Goal: Task Accomplishment & Management: Use online tool/utility

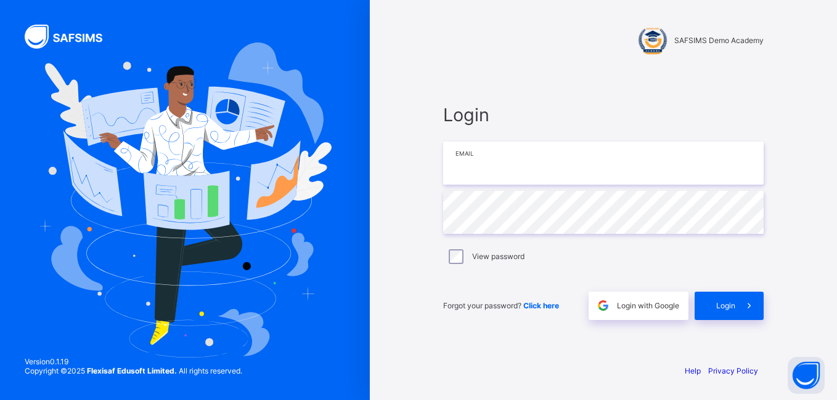
type input "**********"
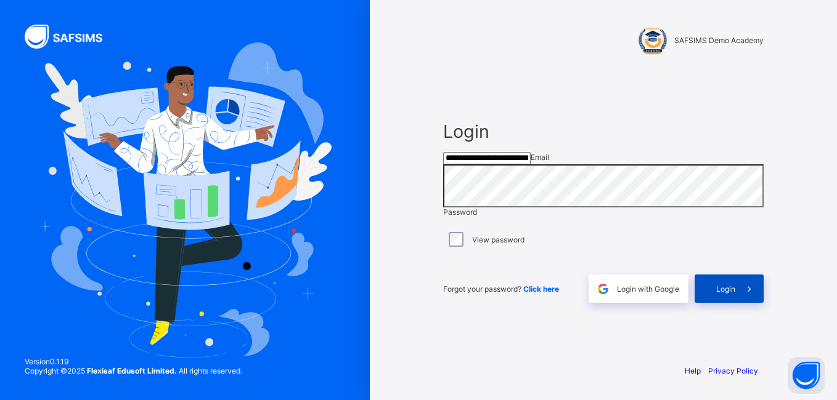
click at [724, 294] on span "Login" at bounding box center [725, 289] width 19 height 9
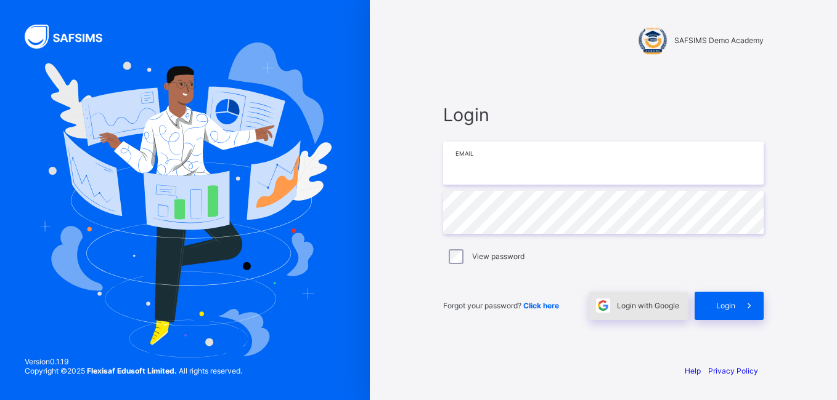
type input "**********"
click at [622, 307] on span "Login with Google" at bounding box center [648, 305] width 62 height 9
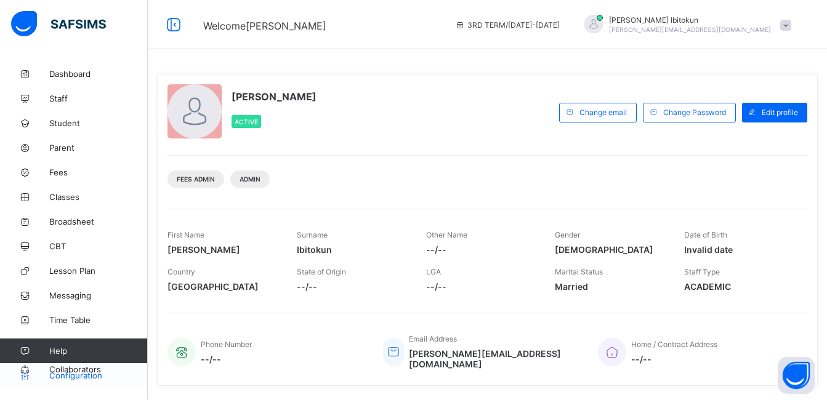
click at [78, 376] on span "Configuration" at bounding box center [98, 376] width 98 height 10
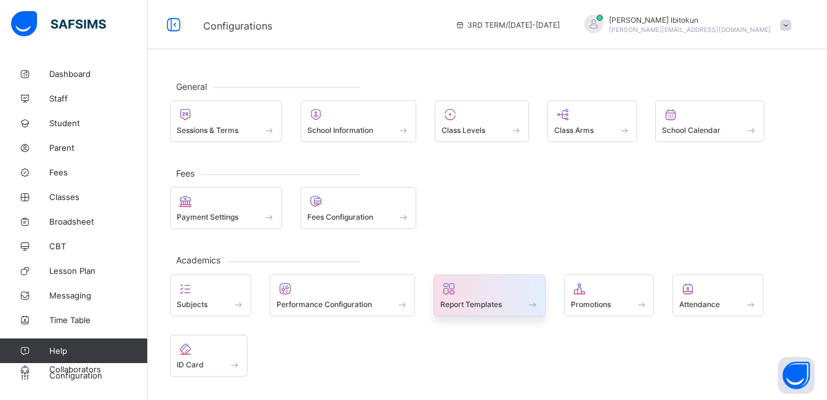
click at [474, 298] on span at bounding box center [490, 297] width 99 height 3
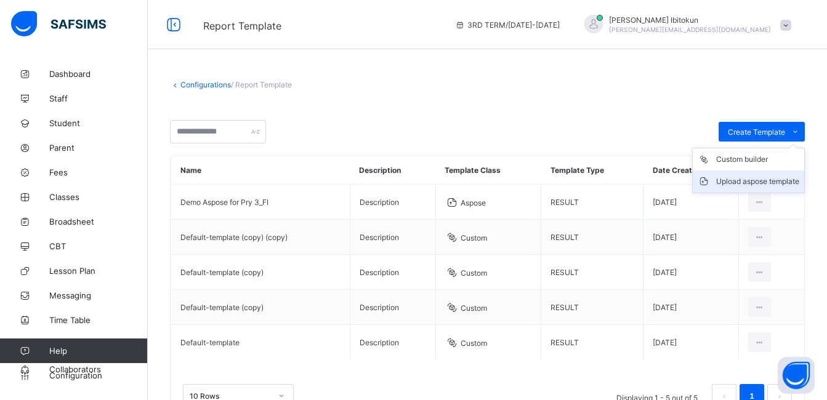
click at [750, 182] on div "Upload aspose template" at bounding box center [758, 182] width 83 height 12
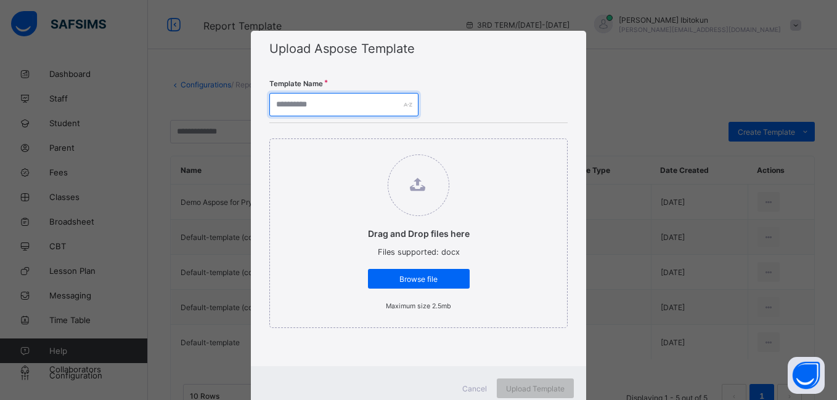
click at [320, 99] on input "text" at bounding box center [343, 104] width 149 height 23
type input "*"
type input "***"
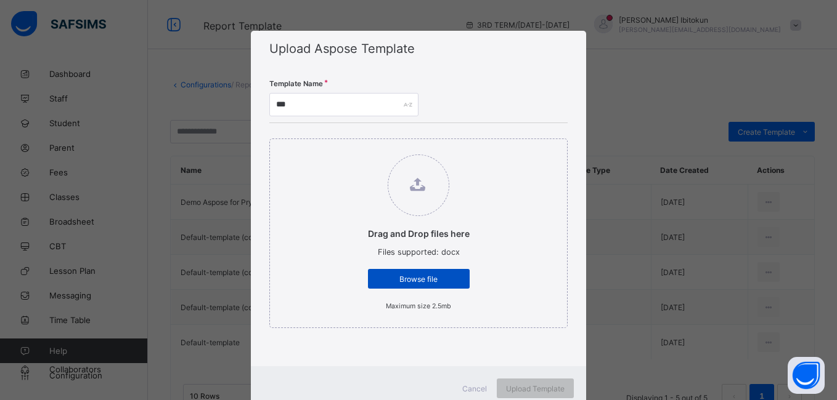
click at [413, 283] on span "Browse file" at bounding box center [418, 279] width 83 height 9
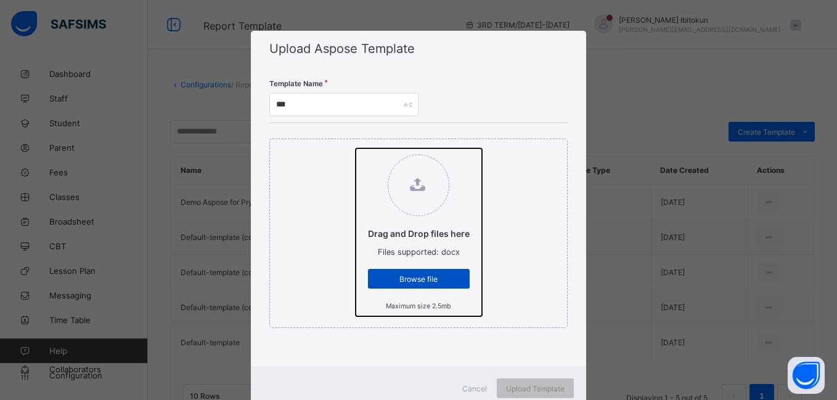
click at [356, 148] on input "Drag and Drop files here Files supported: docx Browse file Maximum size 2.5mb" at bounding box center [356, 148] width 0 height 0
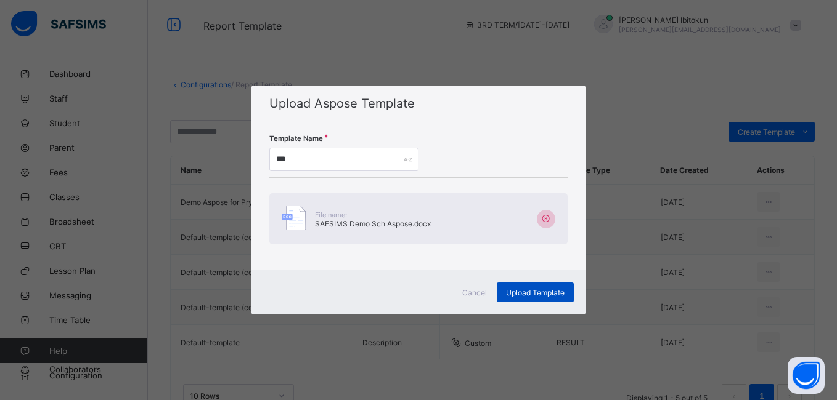
click at [530, 295] on span "Upload Template" at bounding box center [535, 292] width 59 height 9
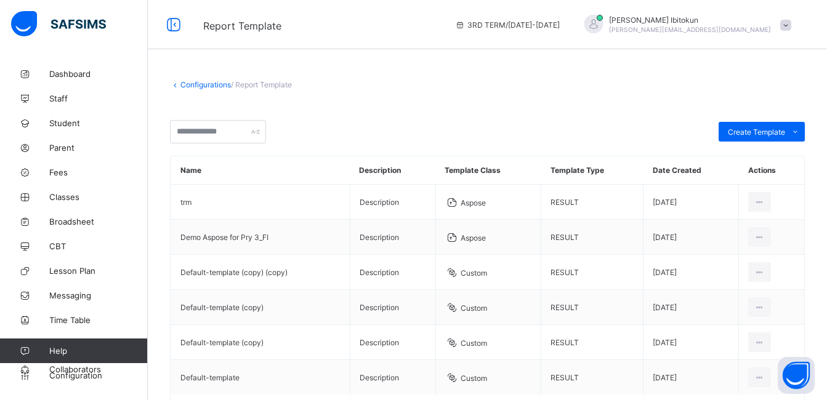
click at [207, 89] on link "Configurations" at bounding box center [206, 84] width 51 height 9
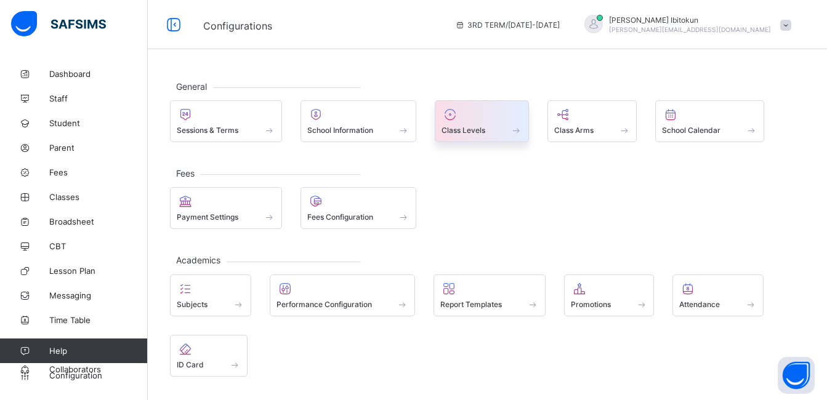
click at [476, 120] on div at bounding box center [482, 114] width 81 height 15
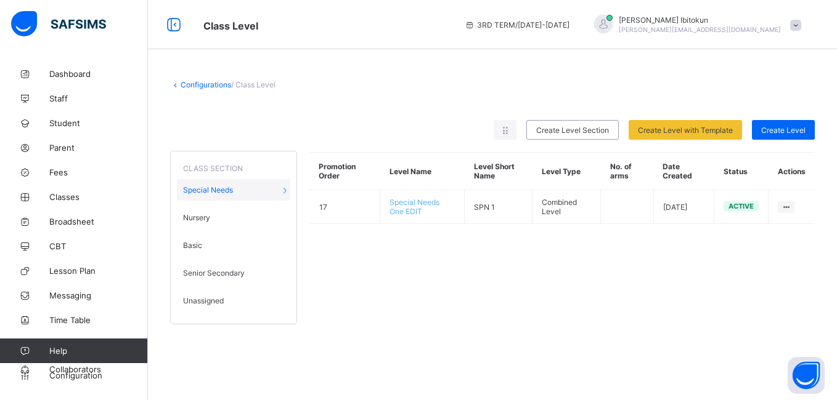
click at [218, 302] on span "Unassigned" at bounding box center [203, 300] width 41 height 9
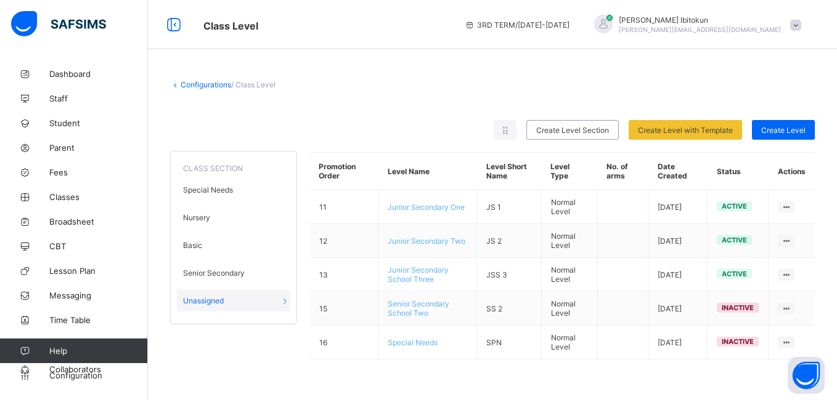
click at [200, 85] on link "Configurations" at bounding box center [206, 84] width 51 height 9
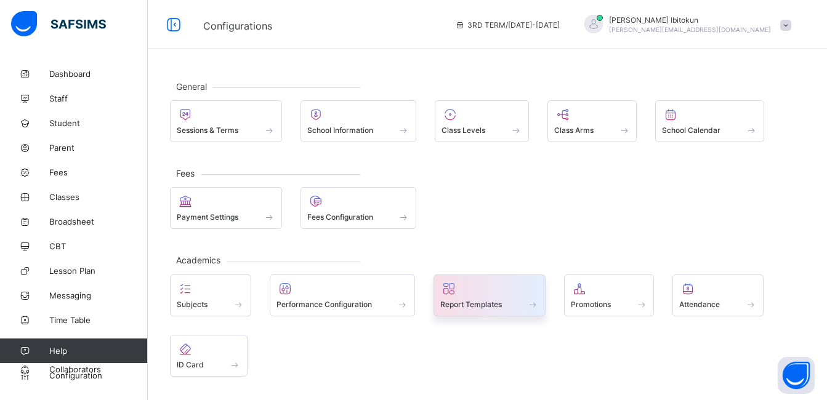
click at [467, 300] on span "Report Templates" at bounding box center [472, 304] width 62 height 9
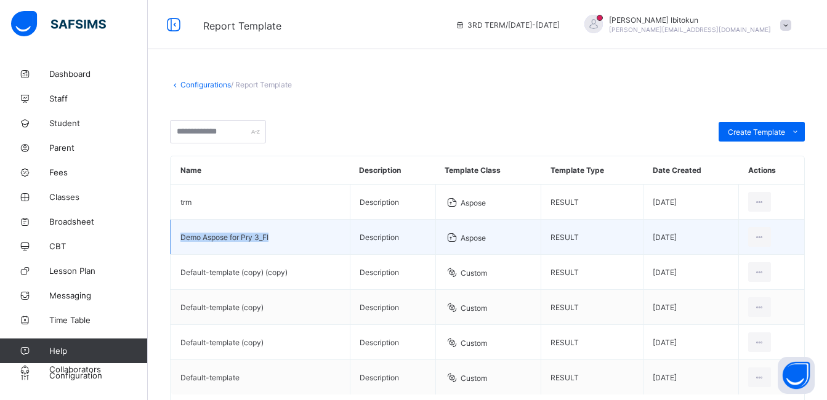
drag, startPoint x: 276, startPoint y: 238, endPoint x: 179, endPoint y: 242, distance: 96.8
click at [179, 242] on td "Demo Aspose for Pry 3_FI" at bounding box center [260, 237] width 179 height 35
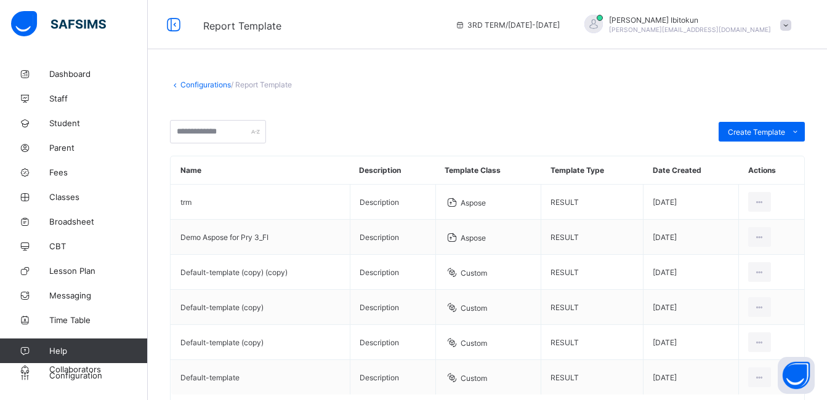
drag, startPoint x: 179, startPoint y: 242, endPoint x: 157, endPoint y: 200, distance: 47.4
click at [157, 200] on div "Configurations / Report Template Create Template Custom builder Upload aspose t…" at bounding box center [488, 275] width 680 height 426
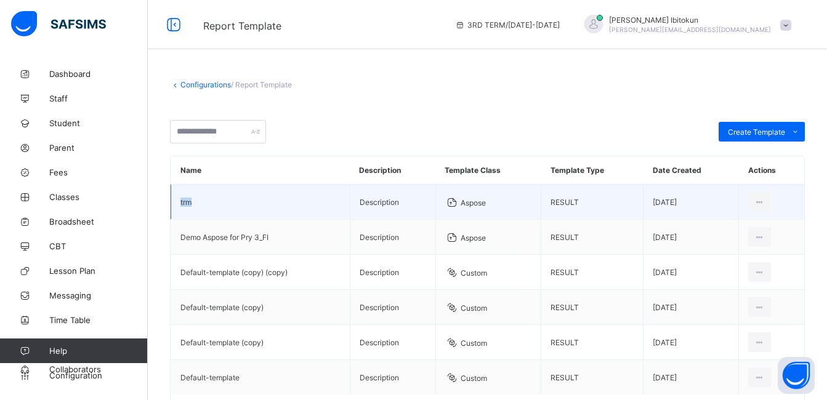
drag, startPoint x: 206, startPoint y: 206, endPoint x: 174, endPoint y: 203, distance: 31.5
click at [174, 203] on td "trm" at bounding box center [260, 202] width 179 height 35
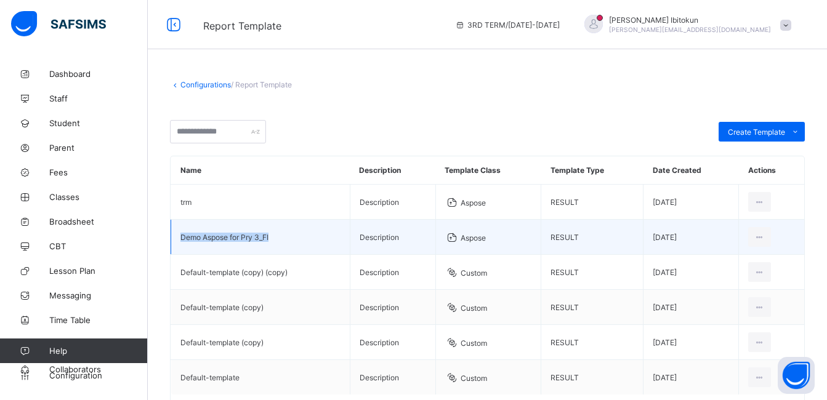
drag, startPoint x: 272, startPoint y: 236, endPoint x: 171, endPoint y: 242, distance: 100.6
click at [171, 242] on td "Demo Aspose for Pry 3_FI" at bounding box center [260, 237] width 179 height 35
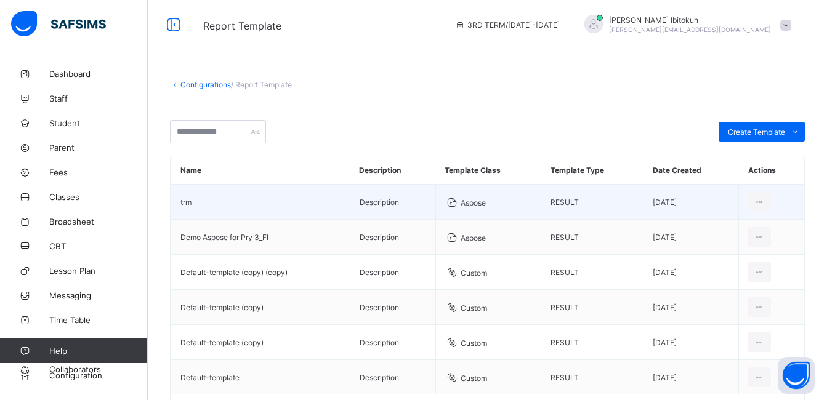
drag, startPoint x: 171, startPoint y: 242, endPoint x: 172, endPoint y: 209, distance: 32.7
click at [172, 209] on td "trm" at bounding box center [260, 202] width 179 height 35
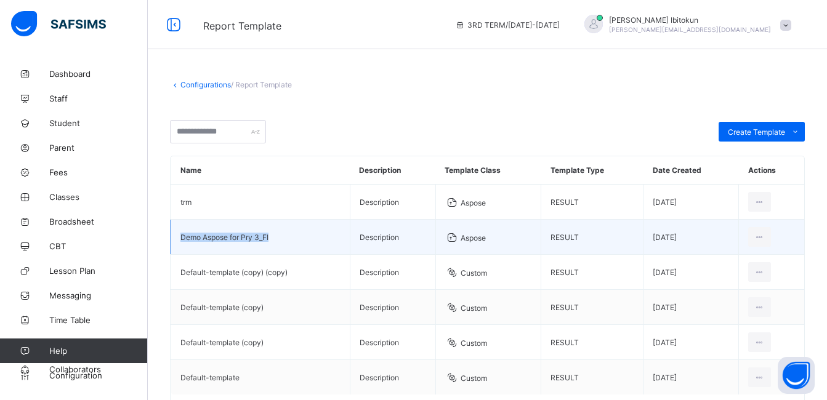
drag, startPoint x: 275, startPoint y: 239, endPoint x: 173, endPoint y: 241, distance: 102.3
click at [173, 241] on td "Demo Aspose for Pry 3_FI" at bounding box center [260, 237] width 179 height 35
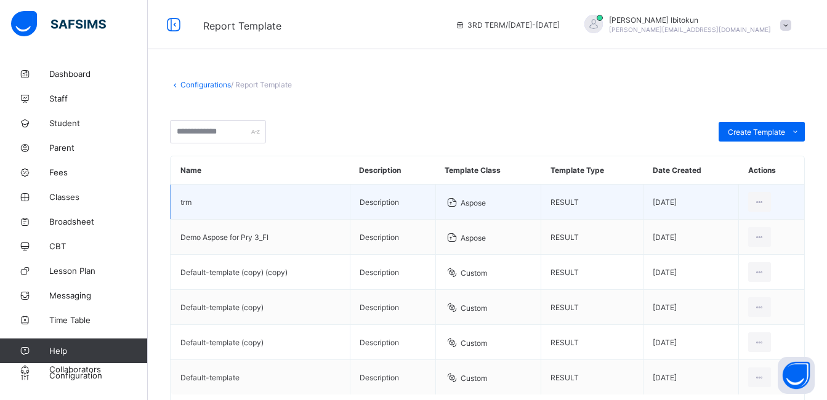
drag, startPoint x: 173, startPoint y: 241, endPoint x: 176, endPoint y: 202, distance: 38.9
click at [176, 202] on td "trm" at bounding box center [260, 202] width 179 height 35
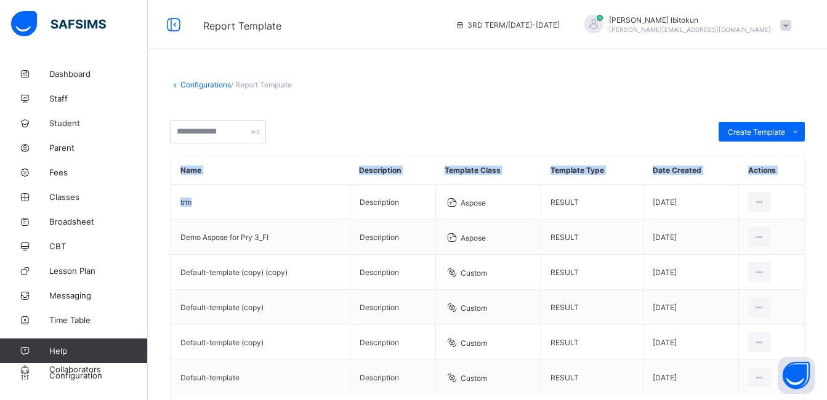
drag, startPoint x: 209, startPoint y: 200, endPoint x: 170, endPoint y: 198, distance: 39.5
click at [170, 198] on div "Name Description Template Class Template Type Date Created Actions trm Descript…" at bounding box center [487, 306] width 635 height 301
click at [451, 106] on span at bounding box center [487, 111] width 635 height 18
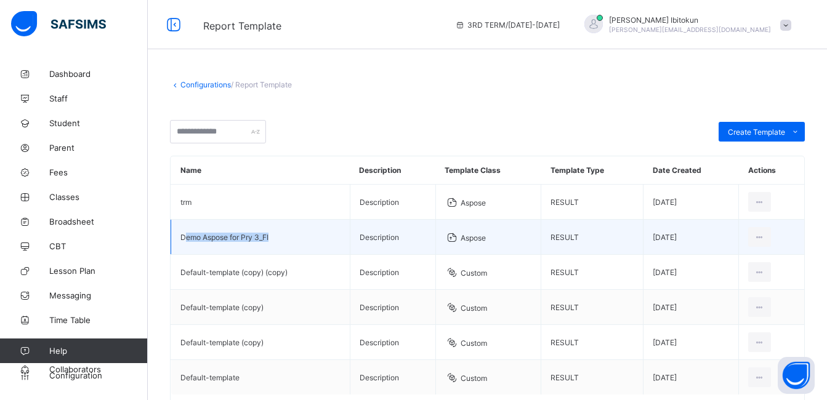
drag, startPoint x: 271, startPoint y: 239, endPoint x: 184, endPoint y: 238, distance: 86.9
click at [184, 238] on td "Demo Aspose for Pry 3_FI" at bounding box center [260, 237] width 179 height 35
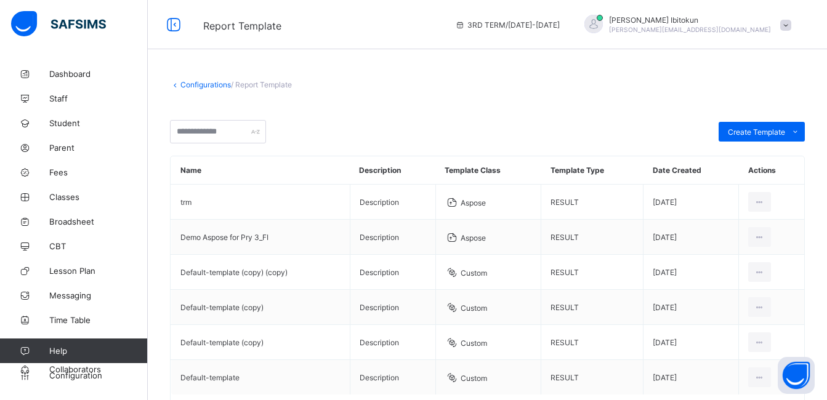
drag, startPoint x: 184, startPoint y: 238, endPoint x: 168, endPoint y: 198, distance: 43.9
click at [168, 198] on div "Configurations / Report Template Create Template Custom builder Upload aspose t…" at bounding box center [488, 275] width 680 height 426
drag, startPoint x: 199, startPoint y: 202, endPoint x: 168, endPoint y: 202, distance: 30.8
click at [168, 202] on div "Configurations / Report Template Create Template Custom builder Upload aspose t…" at bounding box center [488, 275] width 680 height 426
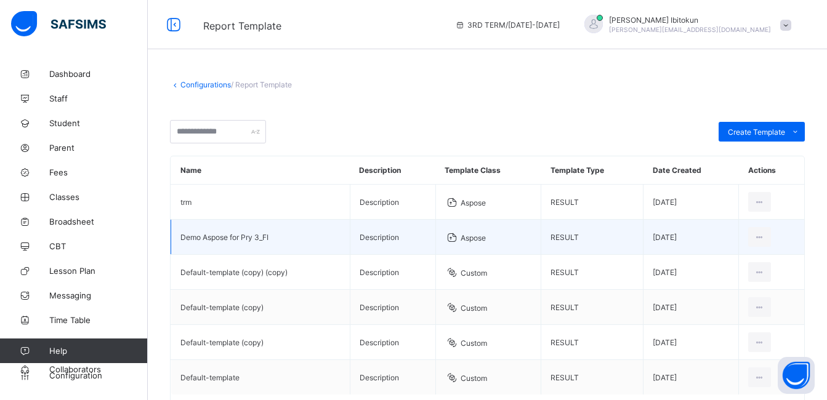
click at [221, 220] on td "Demo Aspose for Pry 3_FI" at bounding box center [260, 237] width 179 height 35
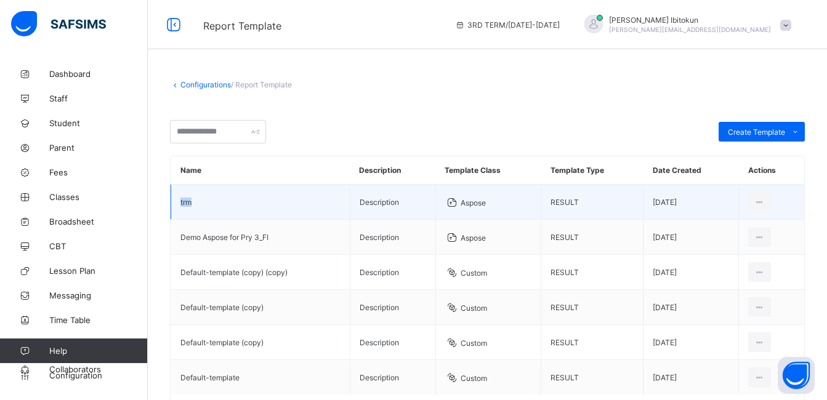
drag, startPoint x: 196, startPoint y: 201, endPoint x: 174, endPoint y: 196, distance: 22.3
click at [174, 196] on td "trm" at bounding box center [260, 202] width 179 height 35
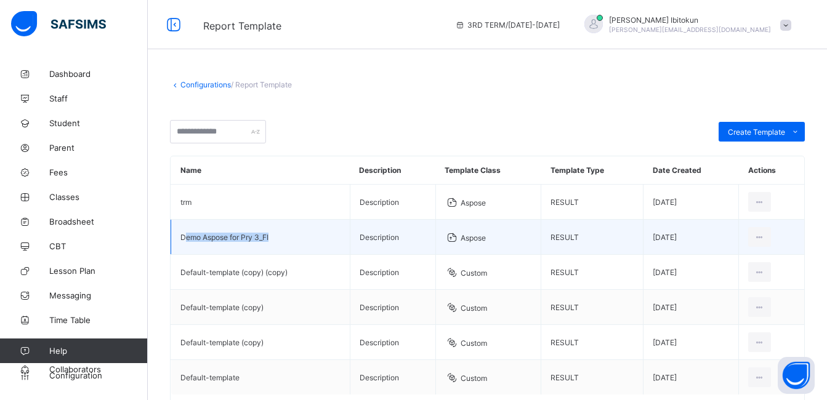
drag, startPoint x: 174, startPoint y: 196, endPoint x: 187, endPoint y: 242, distance: 48.0
click at [187, 242] on td "Demo Aspose for Pry 3_FI" at bounding box center [260, 237] width 179 height 35
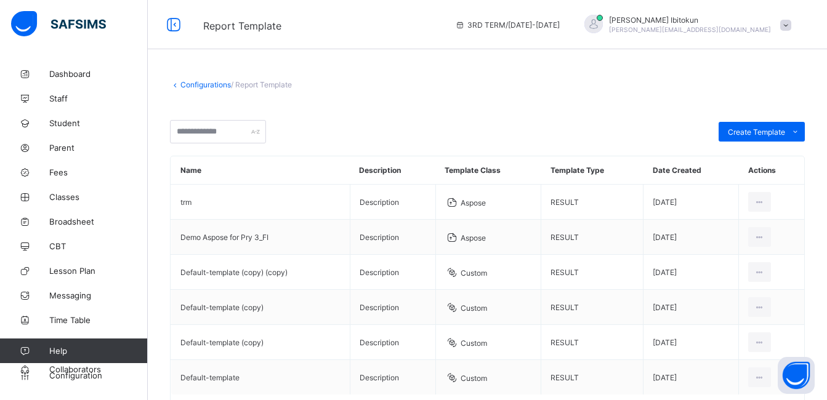
click at [495, 125] on div "Create Template Custom builder Upload aspose template" at bounding box center [487, 131] width 635 height 23
